Goal: Task Accomplishment & Management: Complete application form

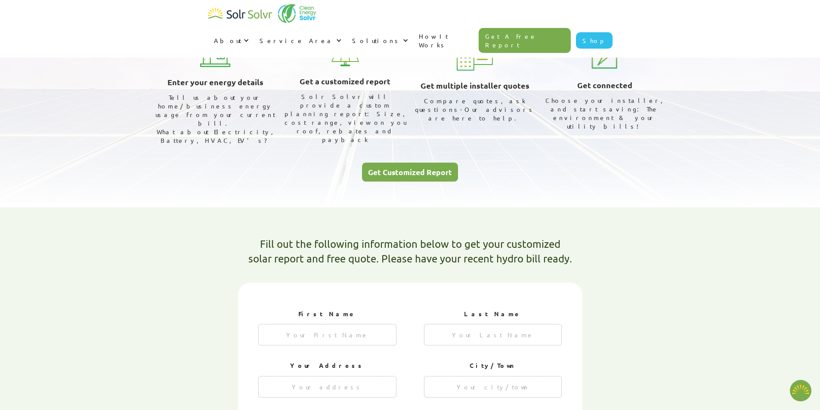
type textarea "x"
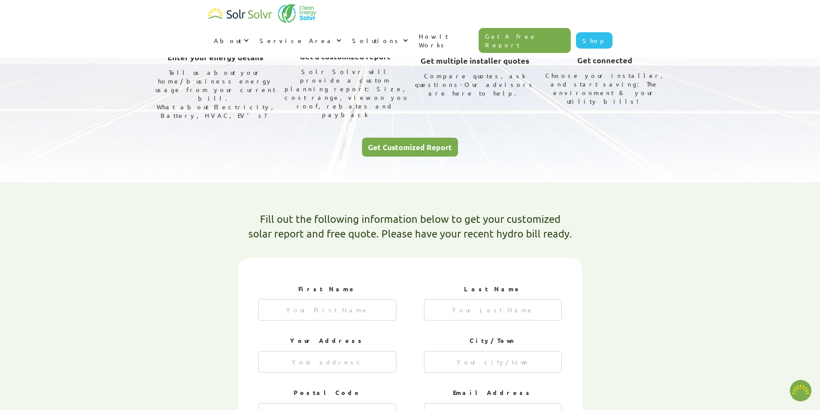
scroll to position [172, 0]
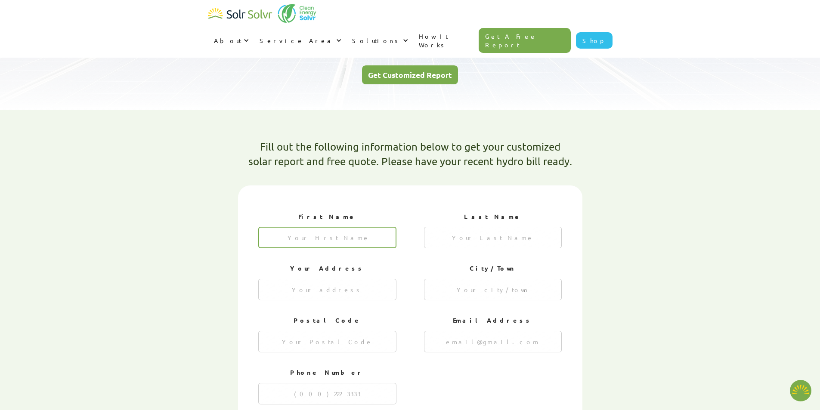
click at [355, 227] on input "1 of 4" at bounding box center [327, 238] width 138 height 22
type input "Harsh"
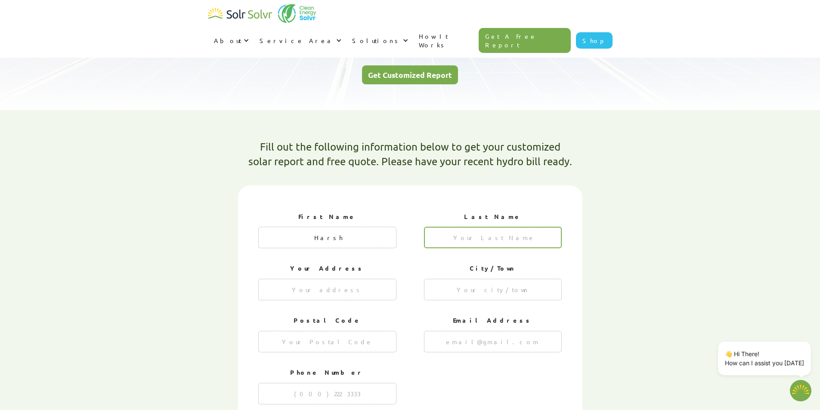
type input "Thakor"
type input "1544 Sarasota Crescent"
type input "Oshawa"
type input "L1G 8E9"
type input "hat.harsh@gmail.com"
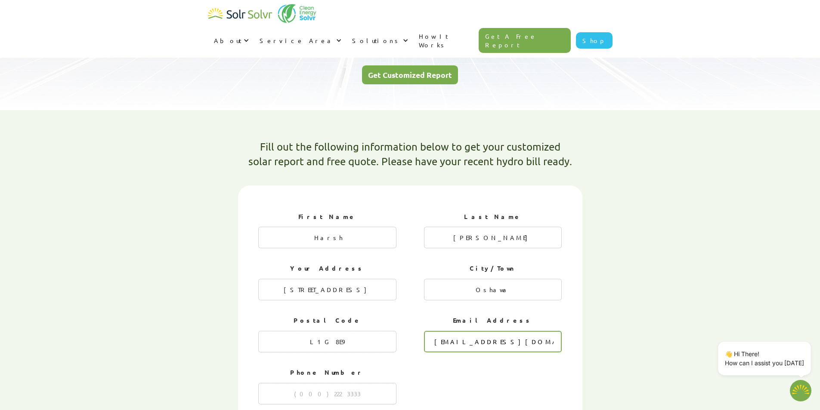
type input "6478850814"
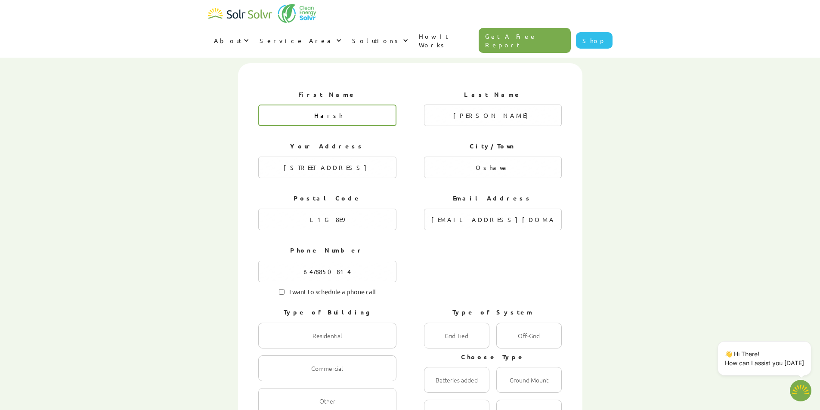
scroll to position [430, 0]
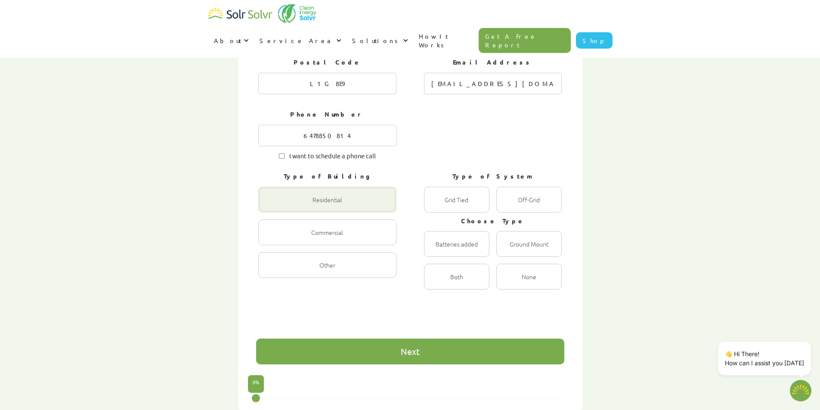
click at [365, 187] on div "1 of 4" at bounding box center [327, 200] width 138 height 26
click at [270, 206] on input "Residential Radio" at bounding box center [268, 209] width 6 height 6
radio input "true"
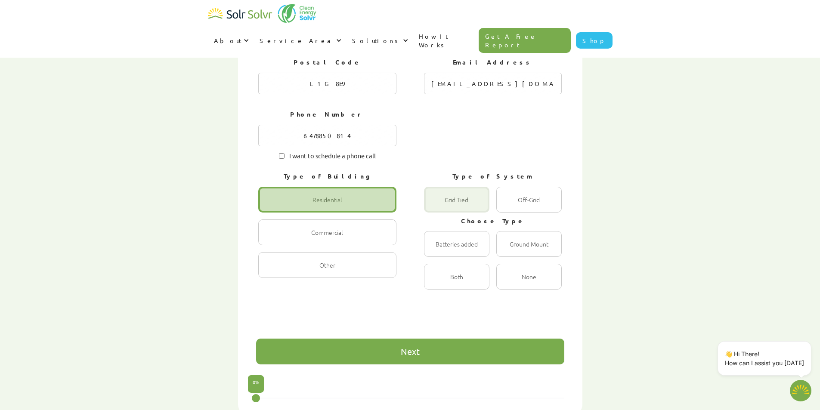
click at [452, 187] on div "1 of 4" at bounding box center [456, 200] width 65 height 26
click at [436, 206] on Tied "Grid Tied Radio" at bounding box center [433, 209] width 6 height 6
radio Tied "true"
click at [526, 264] on div "1 of 4" at bounding box center [528, 277] width 65 height 26
click at [508, 283] on input "None Radio" at bounding box center [506, 286] width 6 height 6
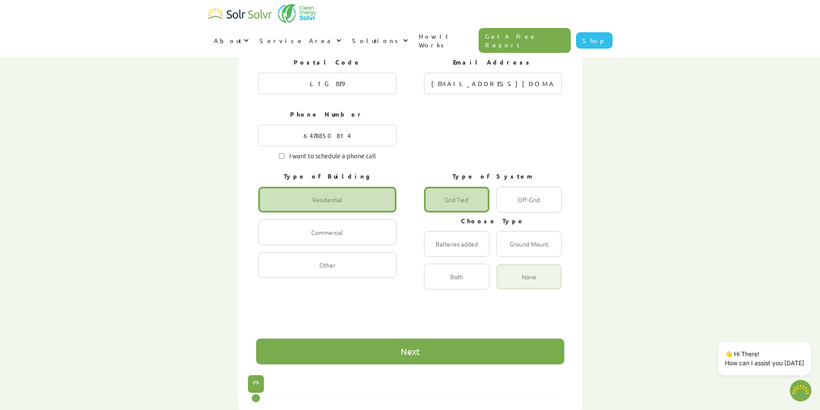
radio input "true"
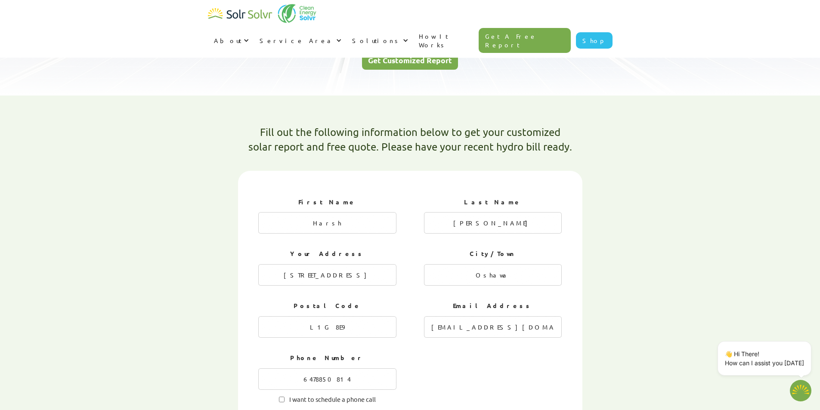
scroll to position [344, 0]
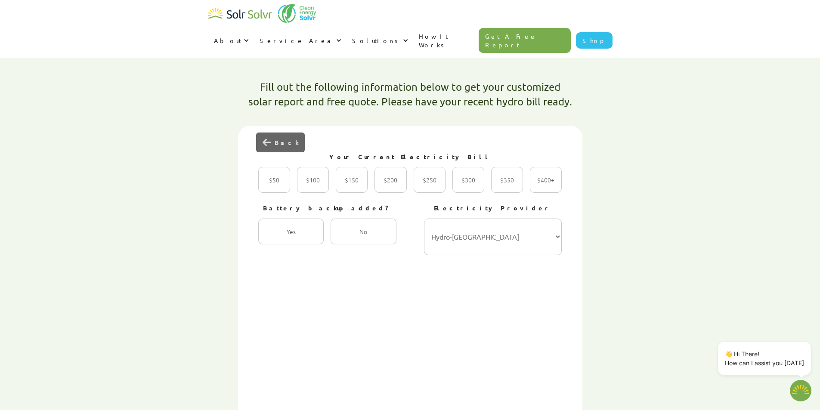
scroll to position [129, 0]
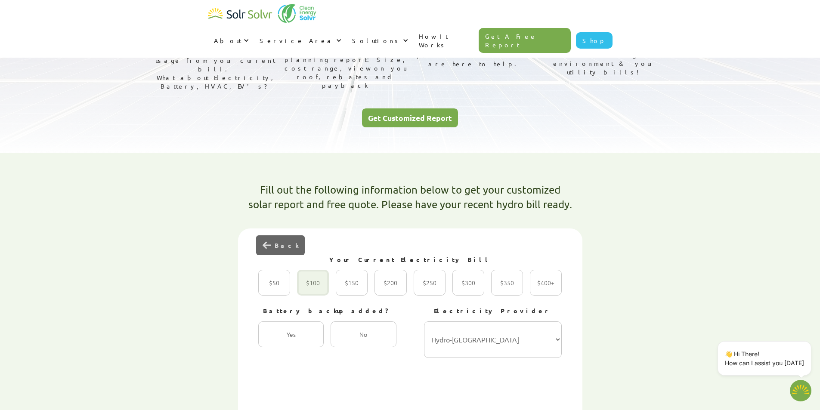
click at [322, 270] on div "2 of 4" at bounding box center [313, 283] width 32 height 26
click at [309, 289] on input "$100 Radio" at bounding box center [306, 292] width 6 height 6
radio input "true"
click at [355, 321] on div "2 of 4" at bounding box center [362, 334] width 65 height 26
click at [343, 341] on input "No Radio" at bounding box center [340, 344] width 6 height 6
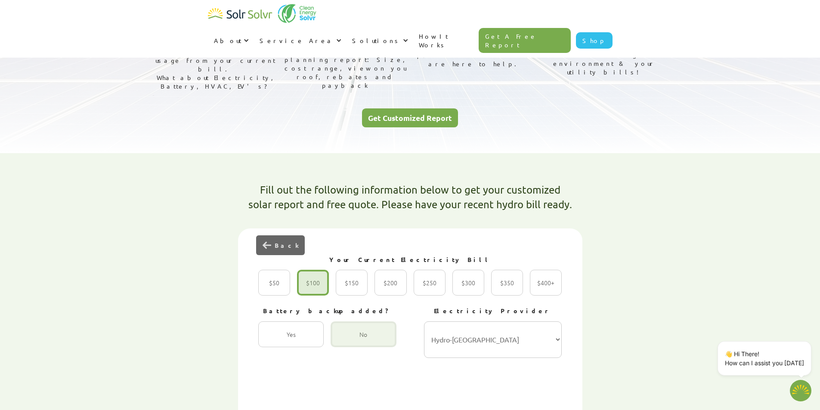
radio input "true"
click at [492, 321] on select "Hydro-Québec Hydro One Ontario Power Generation BC Hydro Alectra Utilities ENMA…" at bounding box center [493, 339] width 138 height 37
select select "Ontario Power Generation"
click at [424, 321] on select "Hydro-Québec Hydro One Ontario Power Generation BC Hydro Alectra Utilities ENMA…" at bounding box center [493, 339] width 138 height 37
type textarea "x"
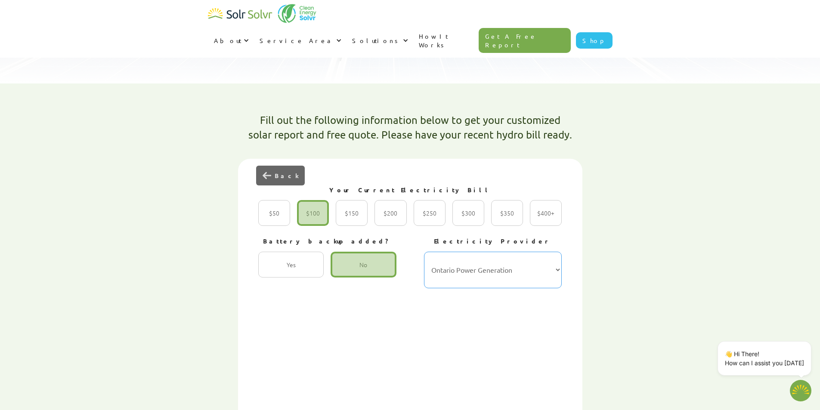
scroll to position [301, 0]
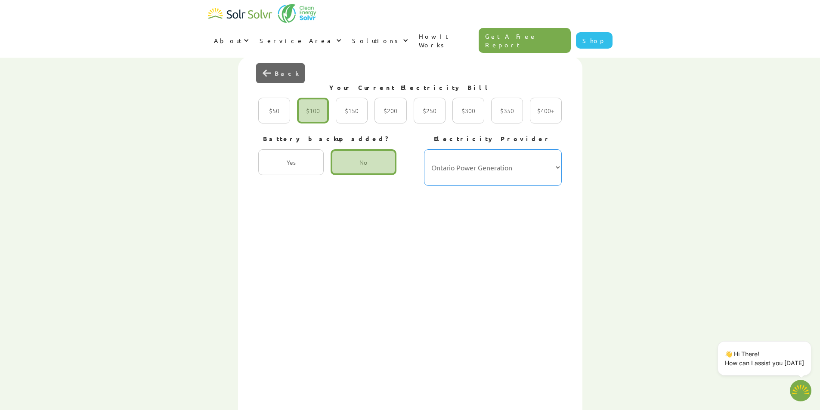
click at [490, 149] on select "Hydro-Québec Hydro One Ontario Power Generation BC Hydro Alectra Utilities ENMA…" at bounding box center [493, 167] width 138 height 37
click at [352, 332] on div "First Name Harsh Last Name Thakor Your Address 1544 Sarasota Crescent City/Town…" at bounding box center [410, 262] width 308 height 376
click at [506, 149] on select "Hydro-Québec Hydro One Ontario Power Generation BC Hydro Alectra Utilities ENMA…" at bounding box center [493, 167] width 138 height 37
click at [343, 321] on div "First Name Harsh Last Name Thakor Your Address 1544 Sarasota Crescent City/Town…" at bounding box center [410, 262] width 308 height 376
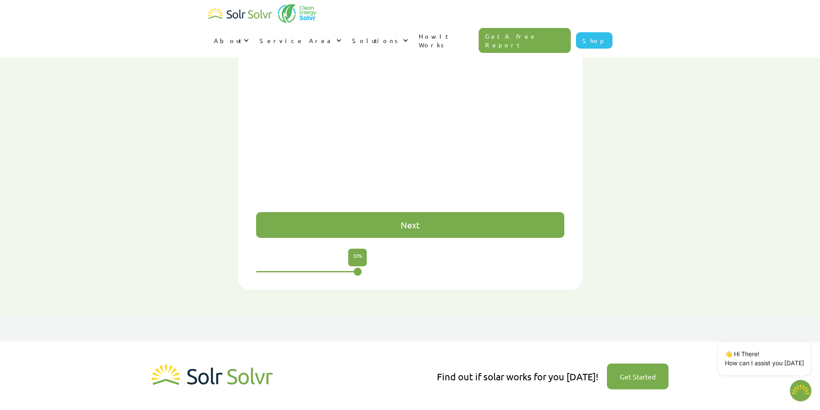
scroll to position [559, 0]
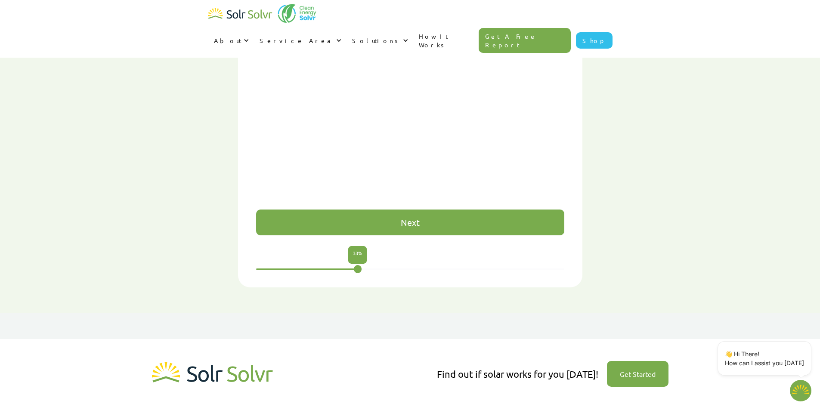
click at [418, 210] on div "Next" at bounding box center [410, 223] width 308 height 26
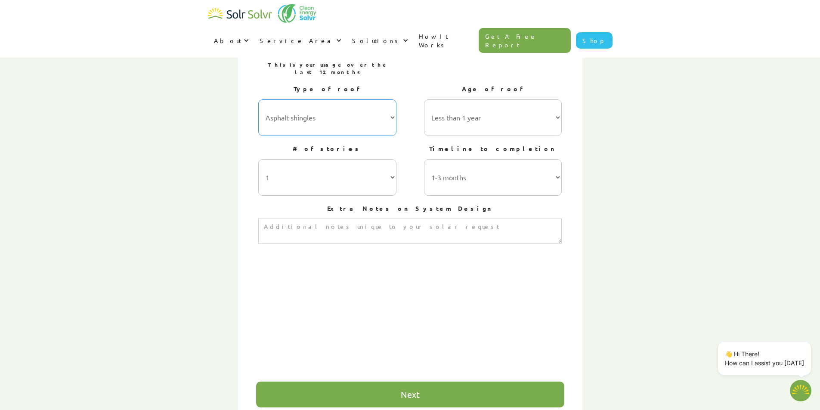
click at [363, 99] on select "Asphalt shingles Metal roofing Stone-coated steel Slate Rubber slate Clay and c…" at bounding box center [327, 117] width 138 height 37
click at [510, 99] on select "Less than 1 year 1-5 years 5-10 years 10-15 years 20-30 years 30+ years" at bounding box center [493, 117] width 138 height 37
select select "5-10 years"
click at [424, 99] on select "Less than 1 year 1-5 years 5-10 years 10-15 years 20-30 years 30+ years" at bounding box center [493, 117] width 138 height 37
click at [362, 159] on select "1 2 3 or more" at bounding box center [327, 177] width 138 height 37
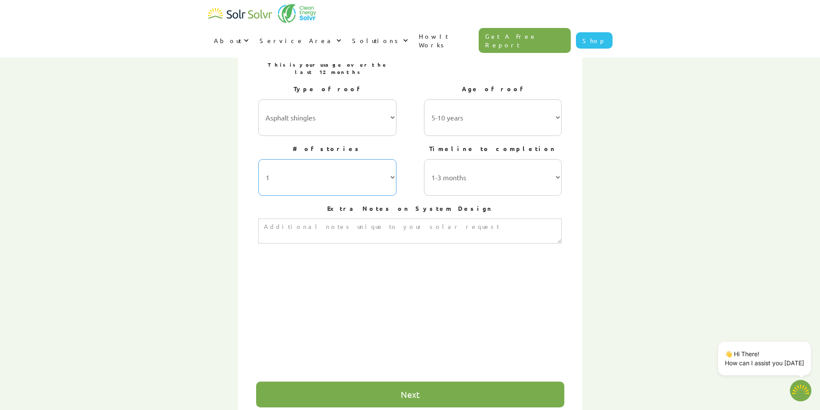
select select "2"
click at [258, 159] on select "1 2 3 or more" at bounding box center [327, 177] width 138 height 37
click at [497, 159] on select "1-3 months 3-6 months 6-12 months 12-24 months 24+ months" at bounding box center [493, 177] width 138 height 37
click at [665, 178] on div "Fill out the following information below to get your customized solar report an…" at bounding box center [410, 179] width 542 height 560
click at [429, 219] on textarea "3 of 4" at bounding box center [409, 231] width 303 height 25
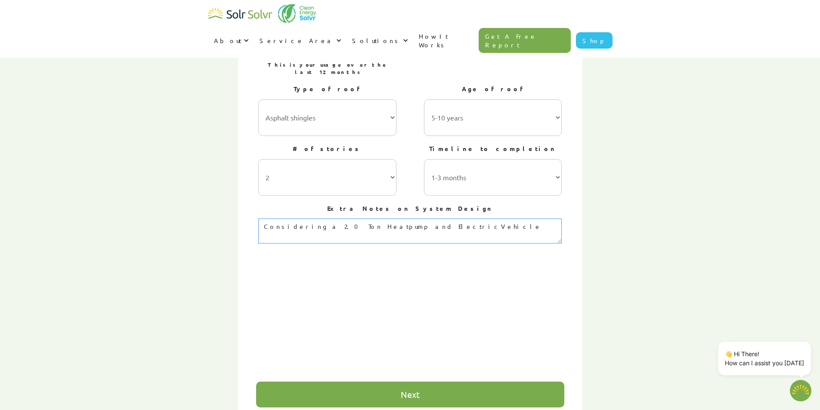
click at [386, 219] on textarea "Considering a 2.0 Ton Heatpump and ElectricVehicle" at bounding box center [409, 231] width 303 height 25
type textarea "Considering a 2.0 Ton Heatpump and Electric Vehicle"
click at [462, 382] on div "Next" at bounding box center [410, 395] width 308 height 26
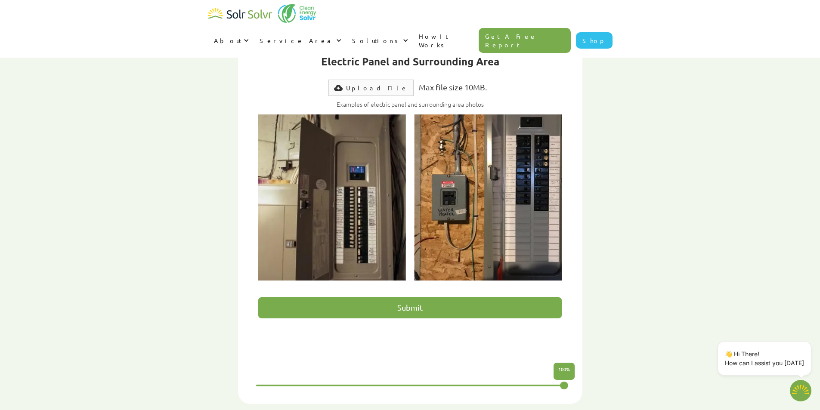
click at [377, 80] on label "Upload File" at bounding box center [370, 88] width 85 height 16
type textarea "x"
click at [362, 83] on div "Upload File" at bounding box center [377, 87] width 62 height 9
click at [434, 297] on input "Submit" at bounding box center [409, 307] width 303 height 21
type input "Please wait..."
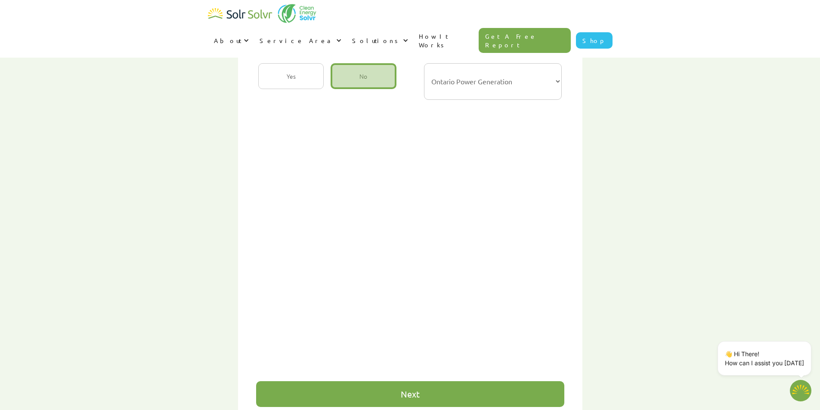
type textarea "x"
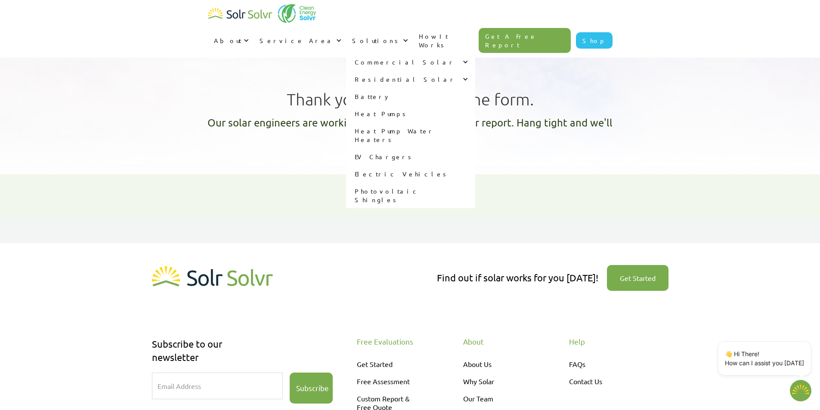
click at [448, 105] on link "Heat Pumps" at bounding box center [410, 113] width 129 height 17
type textarea "x"
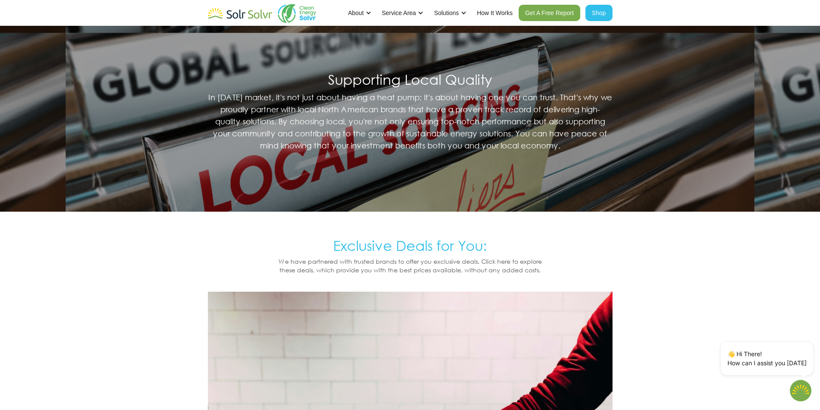
scroll to position [516, 0]
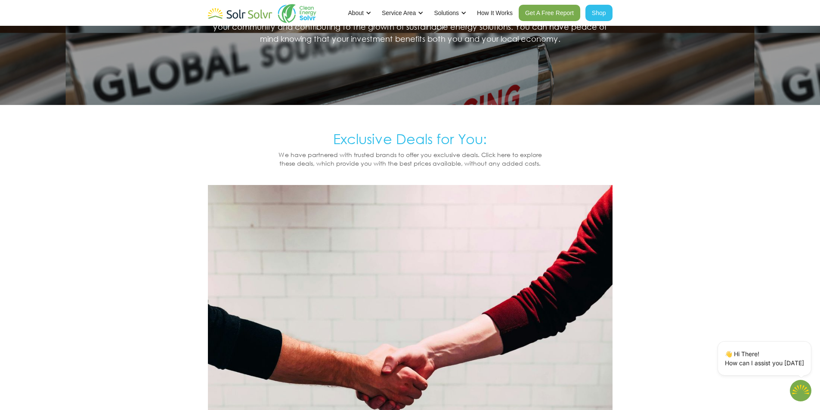
type textarea "x"
